Goal: Transaction & Acquisition: Purchase product/service

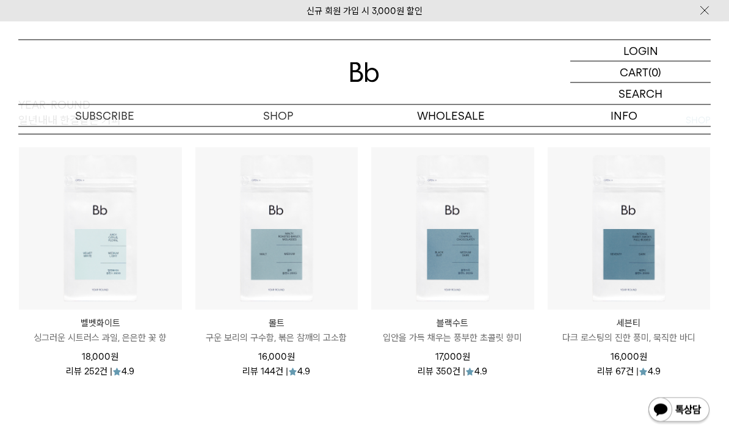
scroll to position [1272, 0]
click at [476, 344] on p "입안을 가득 채우는 풍부한 초콜릿 향미" at bounding box center [452, 336] width 163 height 15
click at [508, 334] on p "입안을 가득 채우는 풍부한 초콜릿 향미" at bounding box center [452, 336] width 163 height 15
click at [475, 339] on p "입안을 가득 채우는 풍부한 초콜릿 향미" at bounding box center [452, 336] width 163 height 15
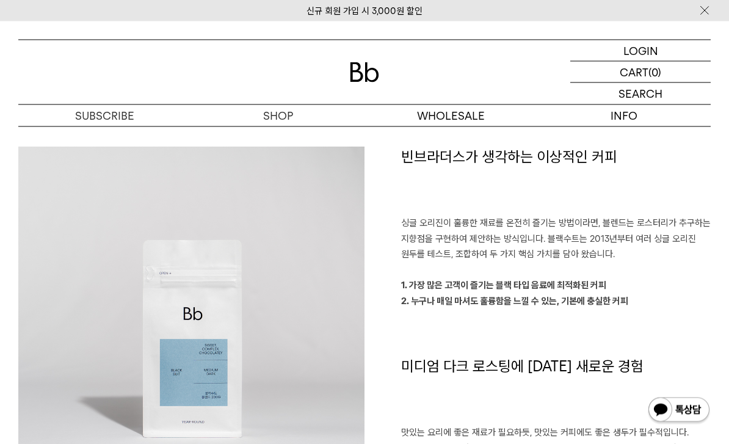
scroll to position [775, 0]
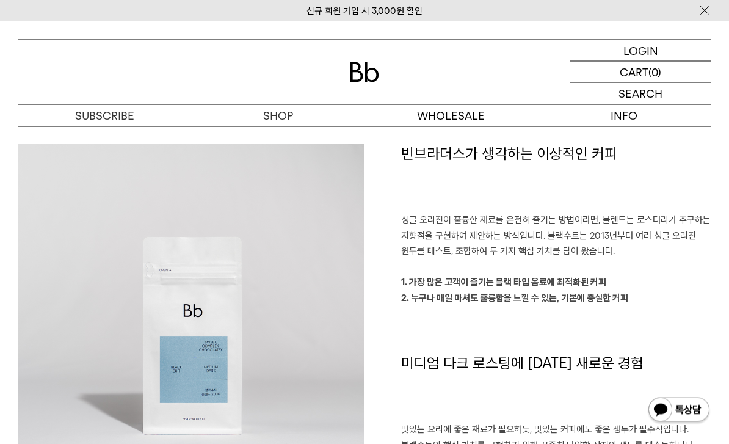
click at [114, 378] on img at bounding box center [191, 317] width 346 height 346
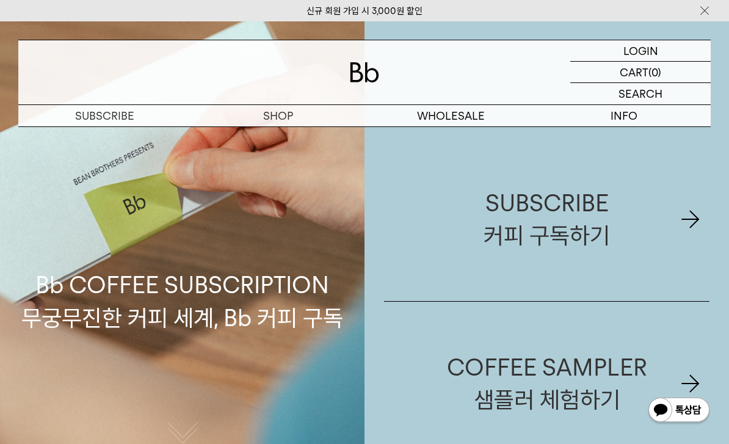
click at [138, 327] on p "Bb COFFEE SUBSCRIPTION 무궁무진한 커피 세계, Bb 커피 구독" at bounding box center [182, 243] width 322 height 181
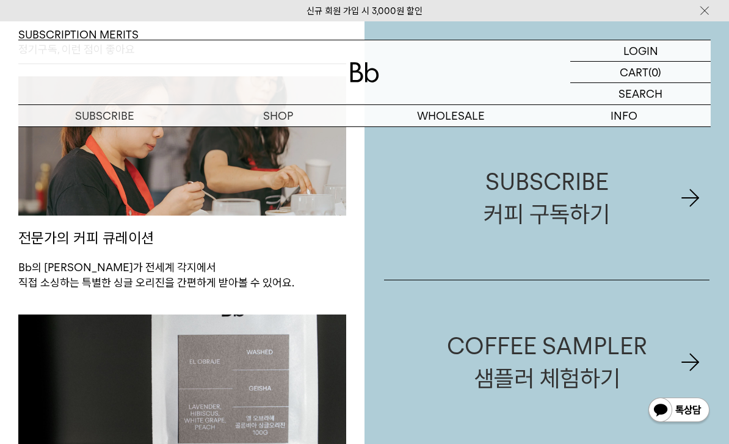
scroll to position [477, 0]
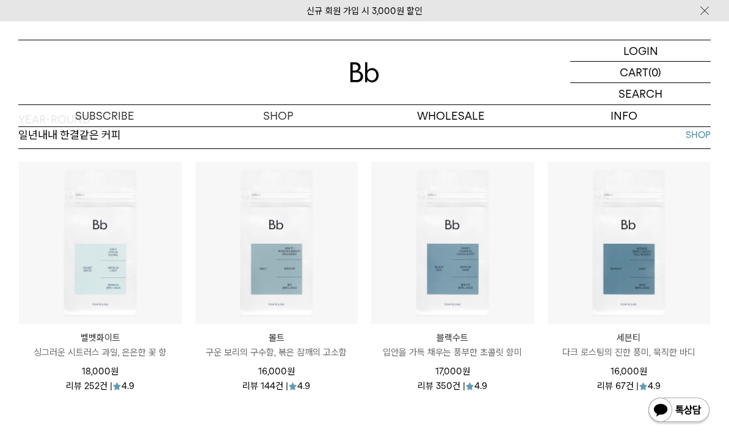
scroll to position [1278, 0]
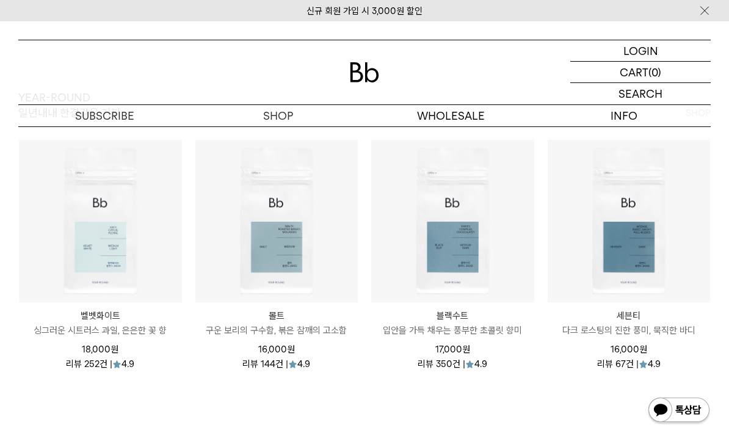
click at [125, 338] on p "싱그러운 시트러스 과일, 은은한 꽃 향" at bounding box center [100, 330] width 163 height 15
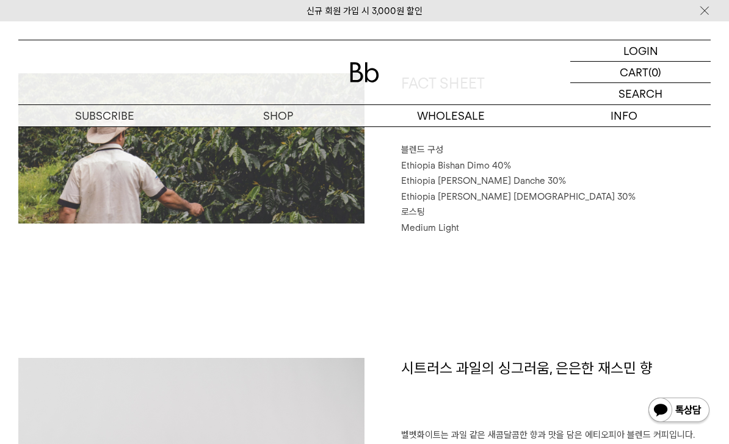
scroll to position [544, 0]
